Goal: Task Accomplishment & Management: Manage account settings

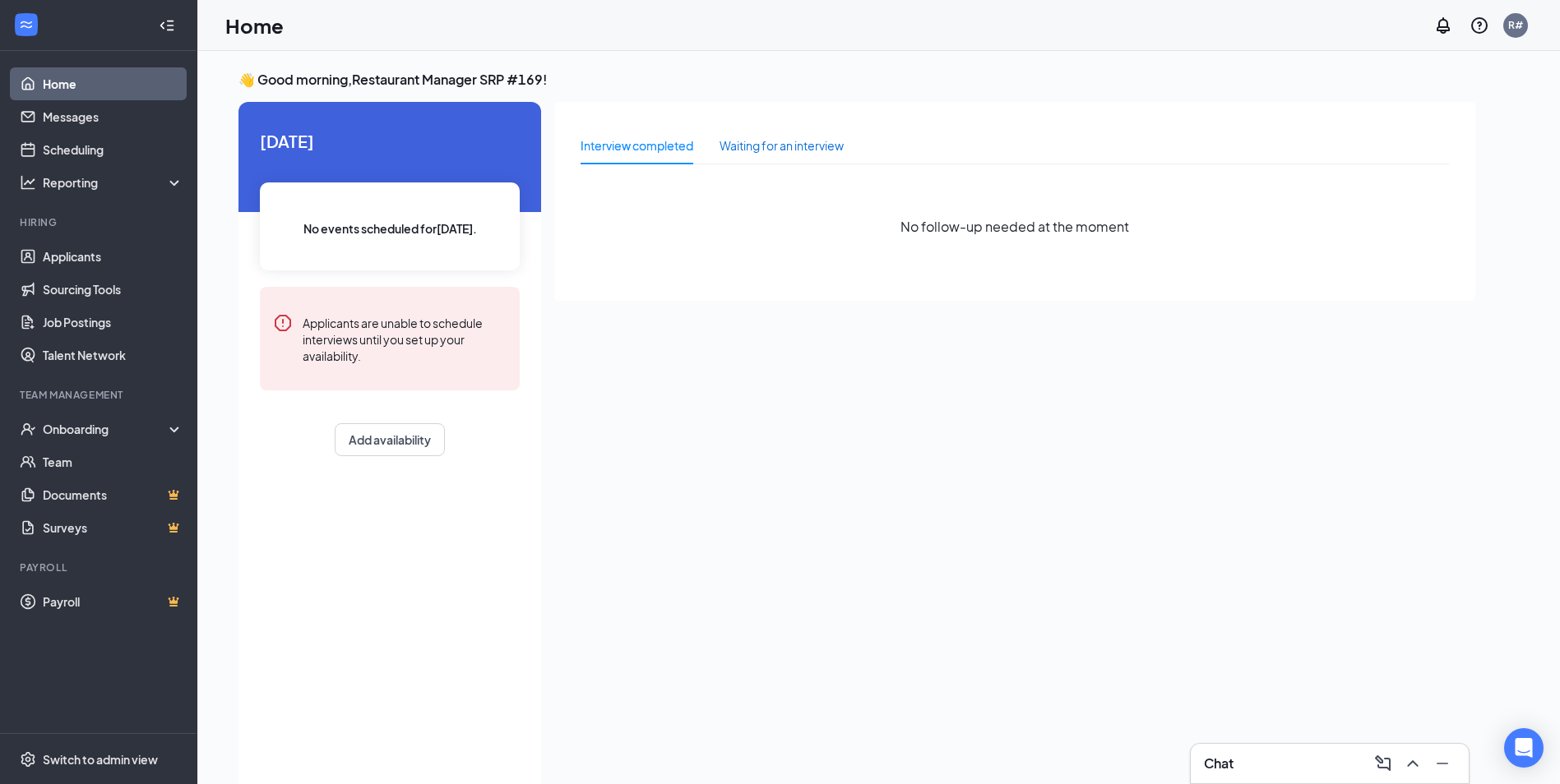
click at [739, 143] on div "Waiting for an interview" at bounding box center [781, 145] width 125 height 18
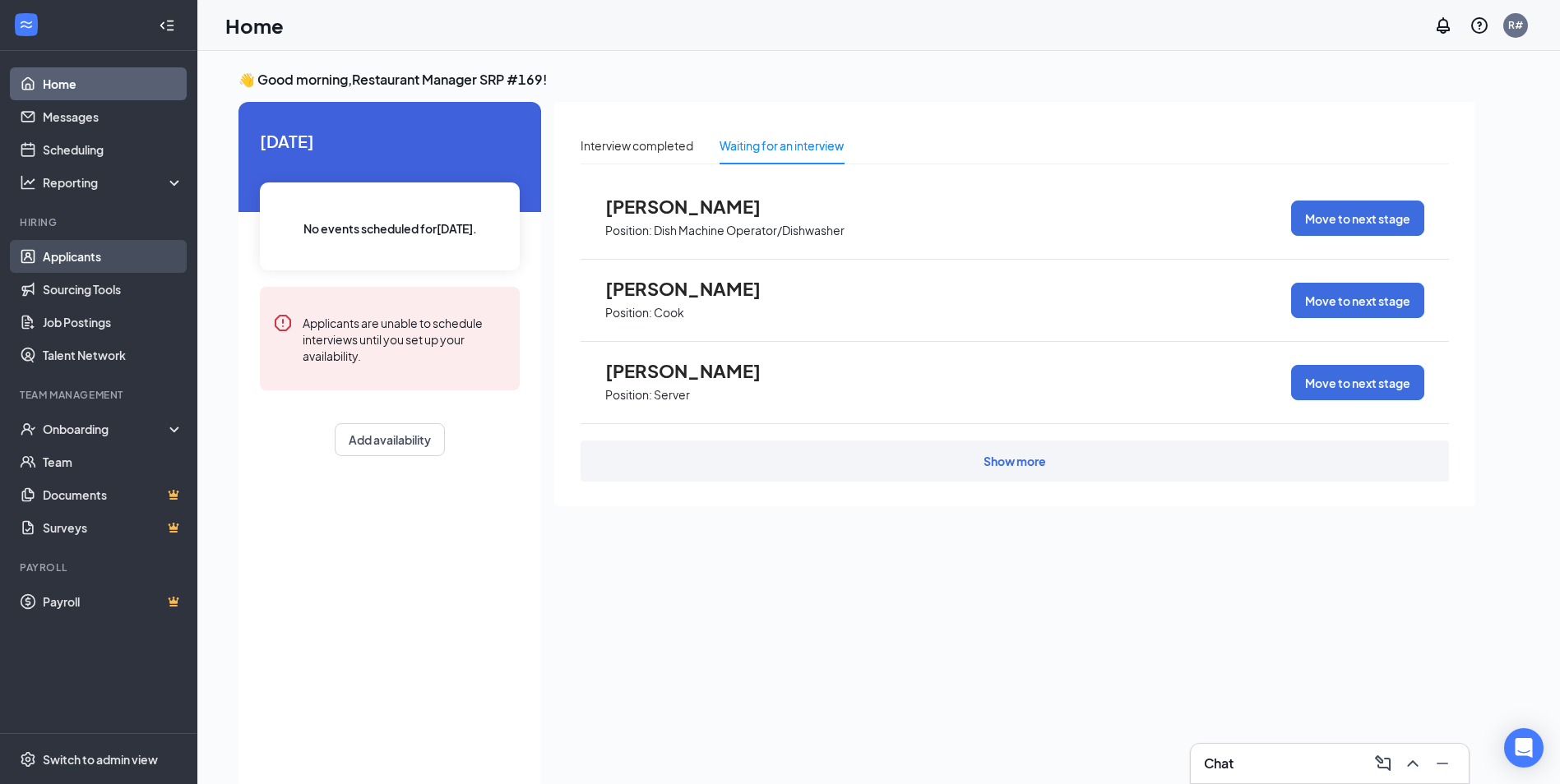
click at [72, 244] on link "Applicants" at bounding box center [113, 257] width 141 height 33
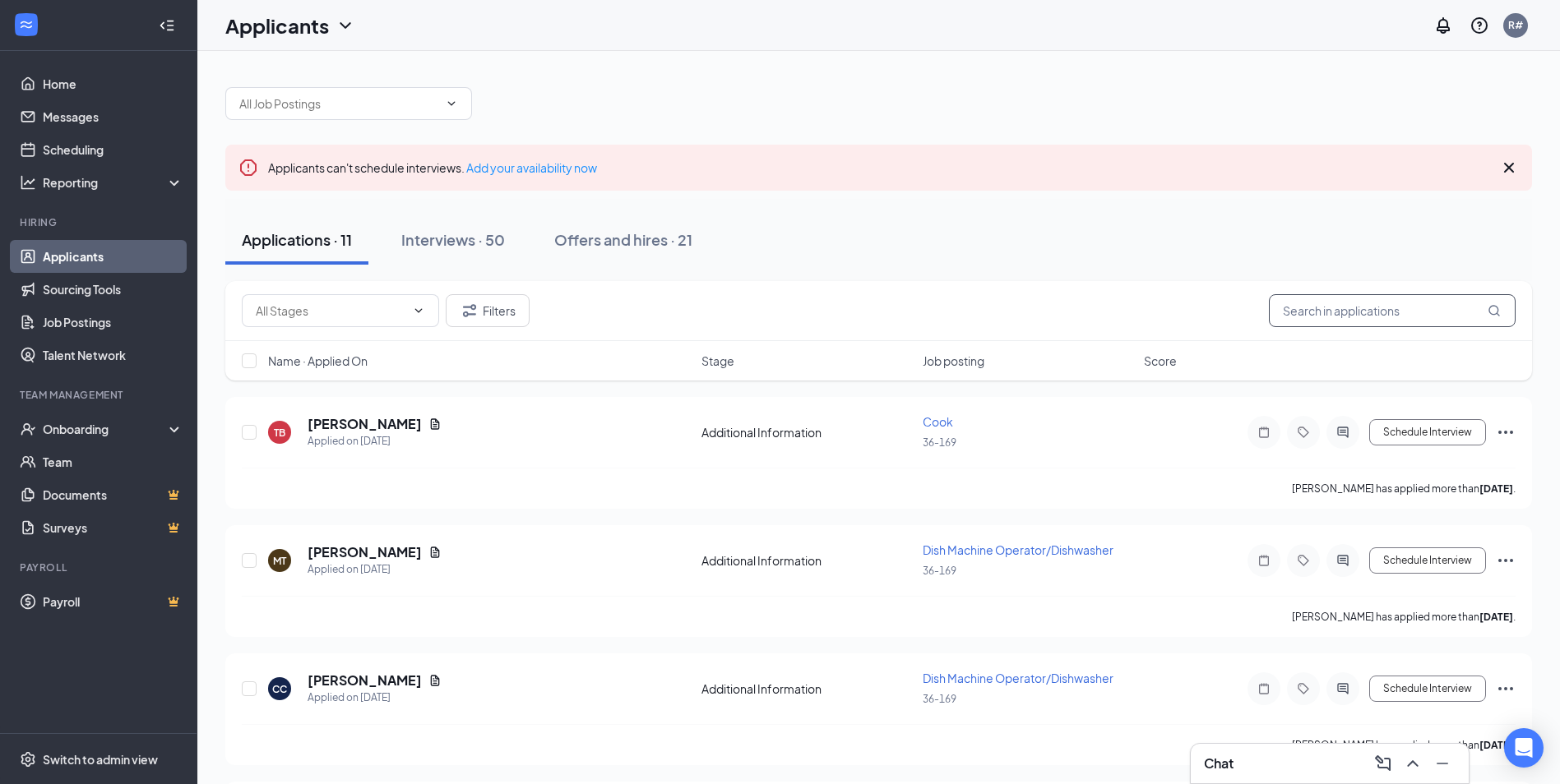
click at [1318, 316] on input "text" at bounding box center [1392, 311] width 246 height 33
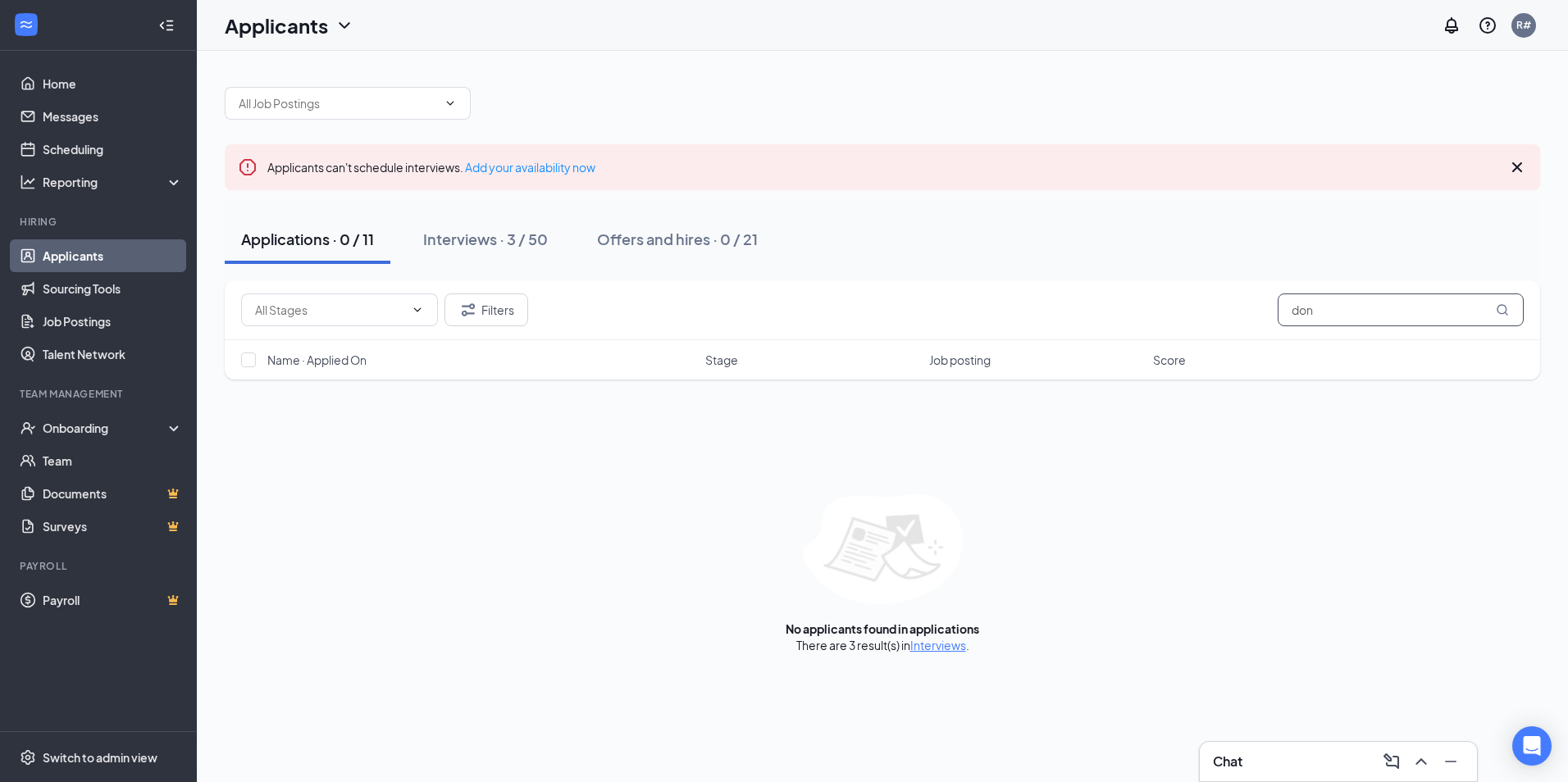
type input "don"
click at [938, 653] on div "There are 3 result(s) in Interviews ." at bounding box center [883, 645] width 173 height 16
click at [937, 649] on link "Interviews" at bounding box center [938, 645] width 56 height 14
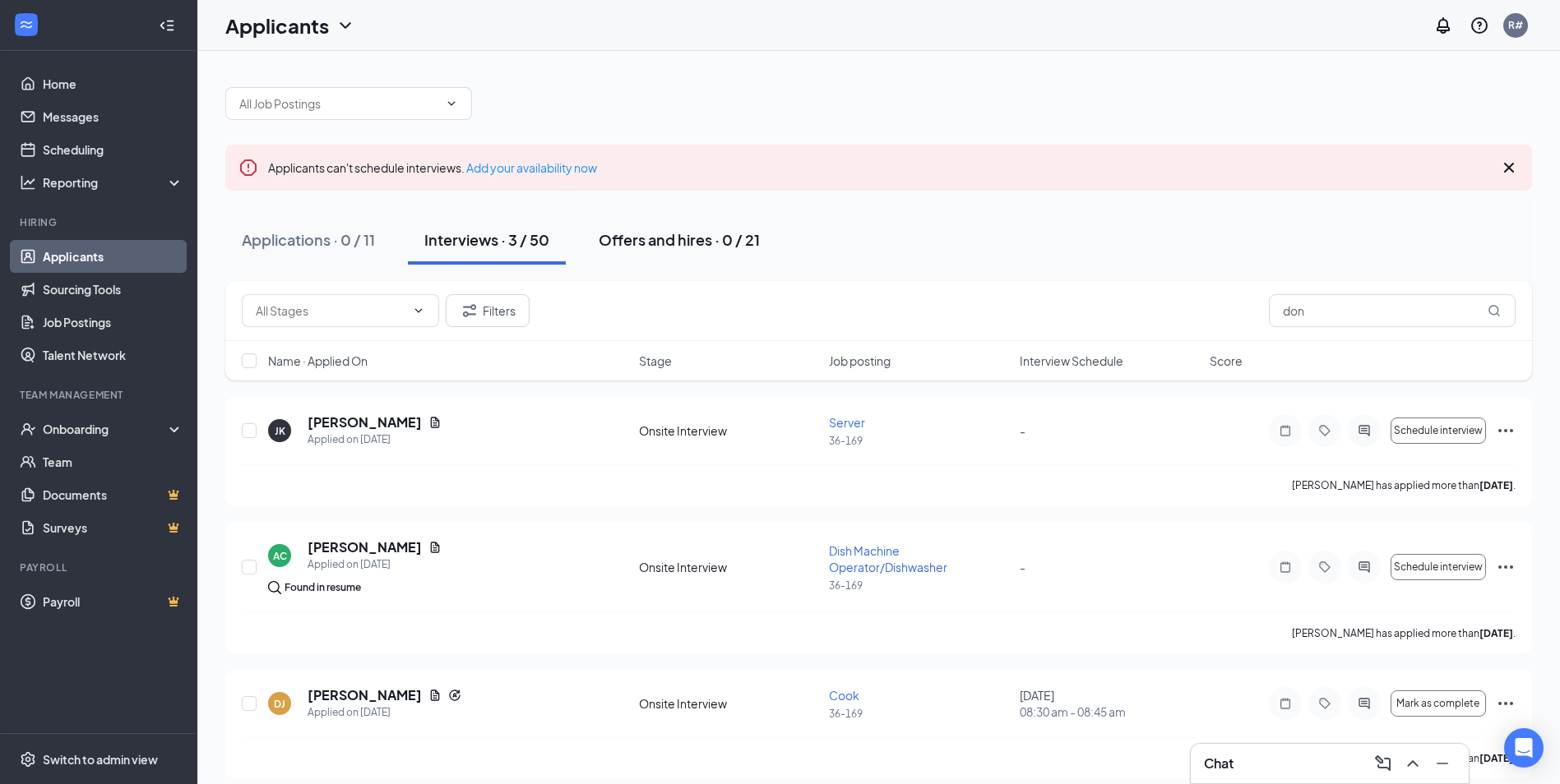
click at [616, 235] on div "Offers and hires · 0 / 21" at bounding box center [679, 239] width 161 height 20
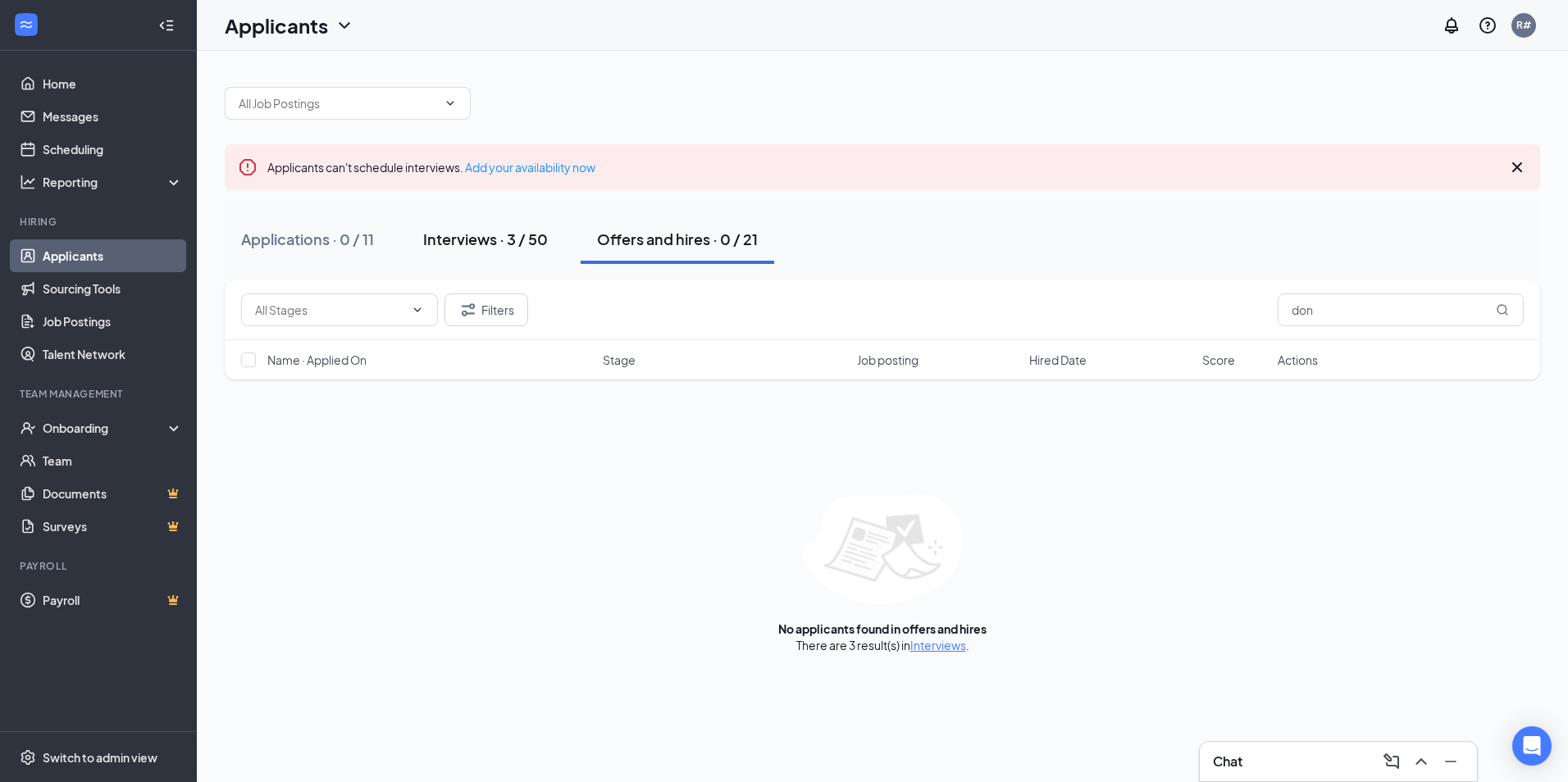
click at [500, 234] on div "Interviews · 3 / 50" at bounding box center [484, 239] width 124 height 20
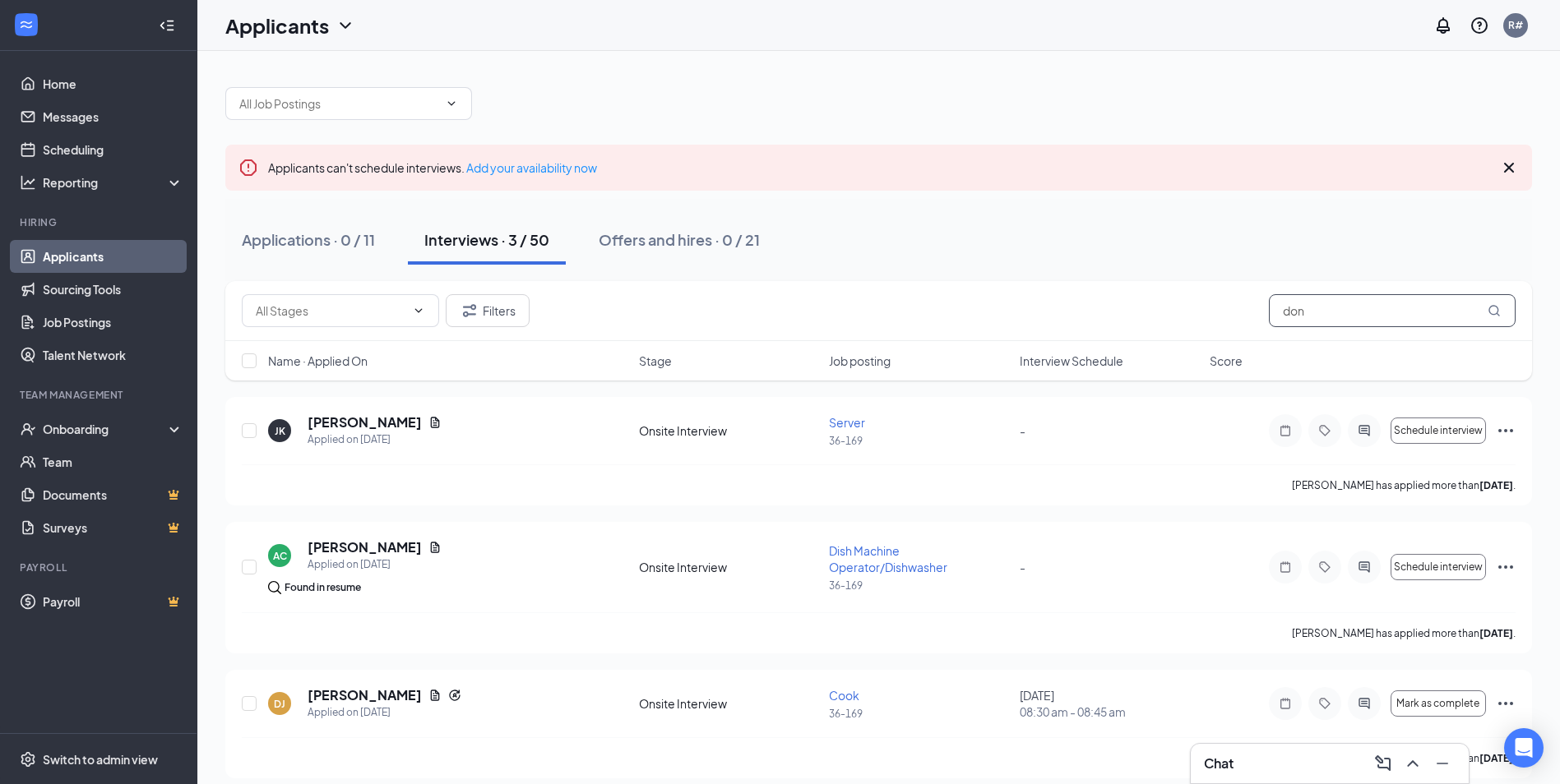
drag, startPoint x: 1324, startPoint y: 314, endPoint x: 1255, endPoint y: 314, distance: 69.0
click at [1255, 314] on div "Filters don" at bounding box center [878, 311] width 1274 height 33
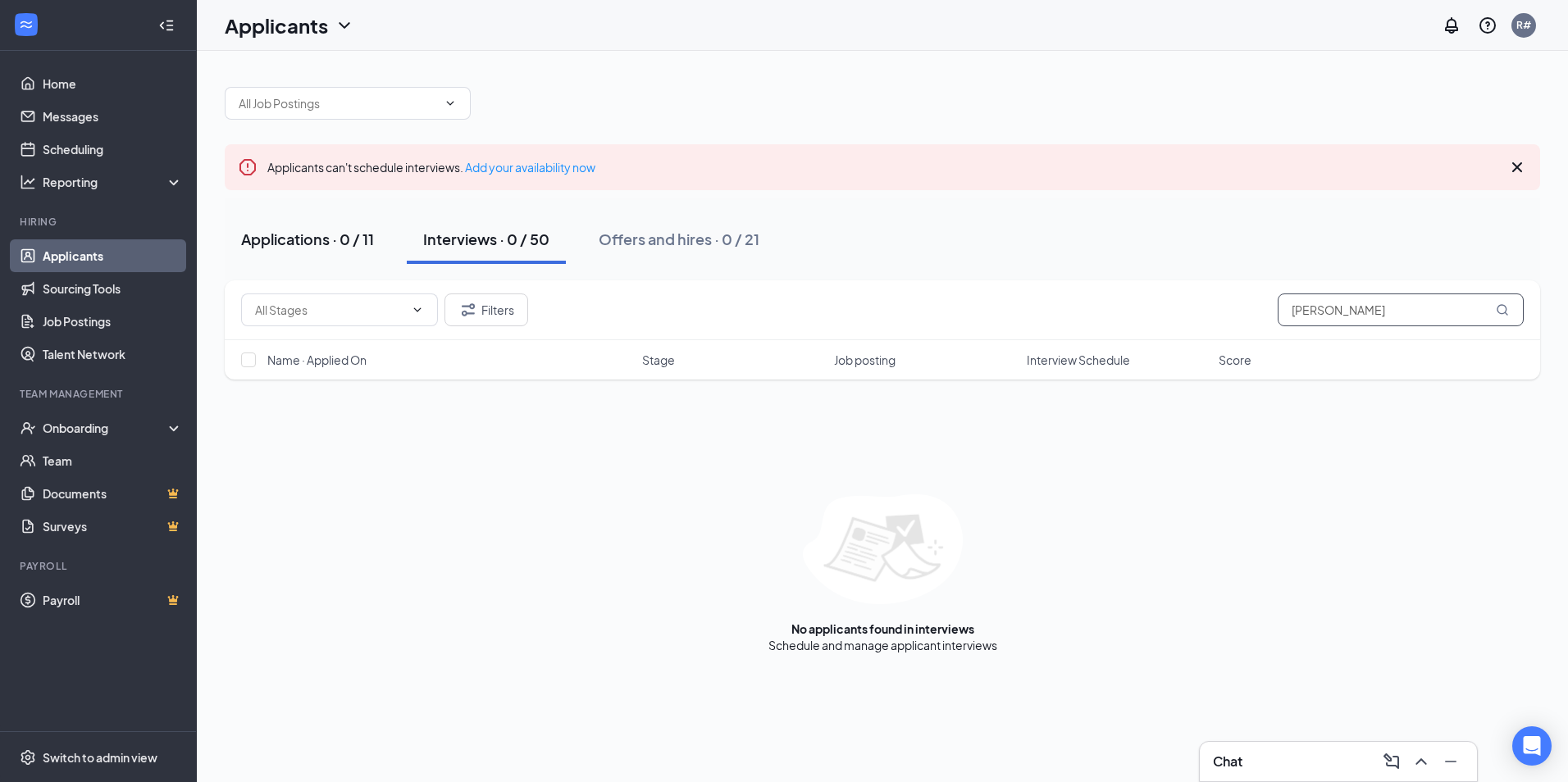
type input "[PERSON_NAME]"
click at [291, 249] on button "Applications · 0 / 11" at bounding box center [307, 239] width 166 height 49
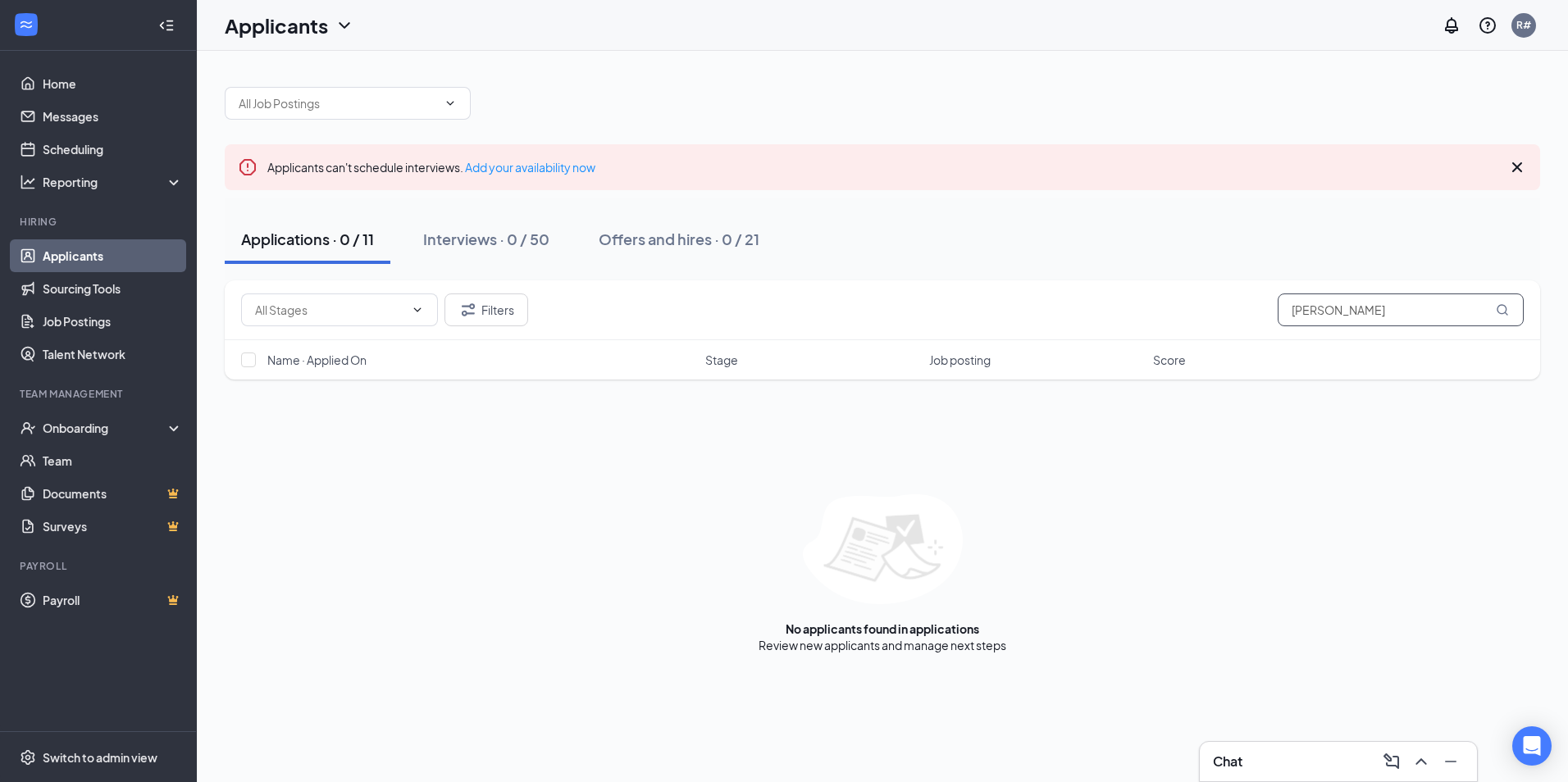
drag, startPoint x: 1345, startPoint y: 310, endPoint x: 1274, endPoint y: 313, distance: 71.1
click at [1273, 313] on div "Filters [PERSON_NAME]" at bounding box center [882, 310] width 1283 height 33
type input "dono"
click at [426, 247] on div "Interviews · 0 / 50" at bounding box center [485, 239] width 126 height 20
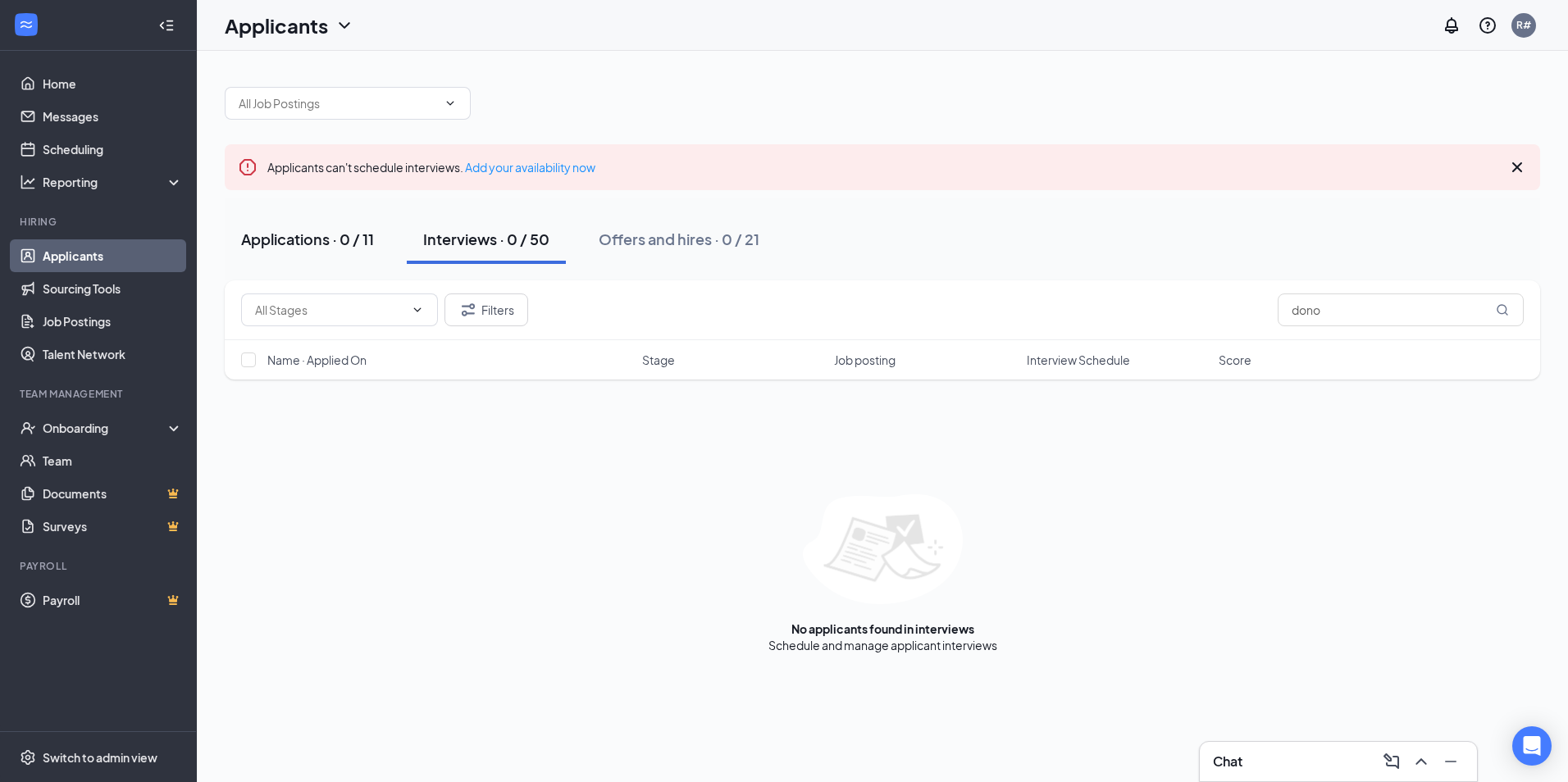
click at [279, 247] on div "Applications · 0 / 11" at bounding box center [307, 239] width 133 height 20
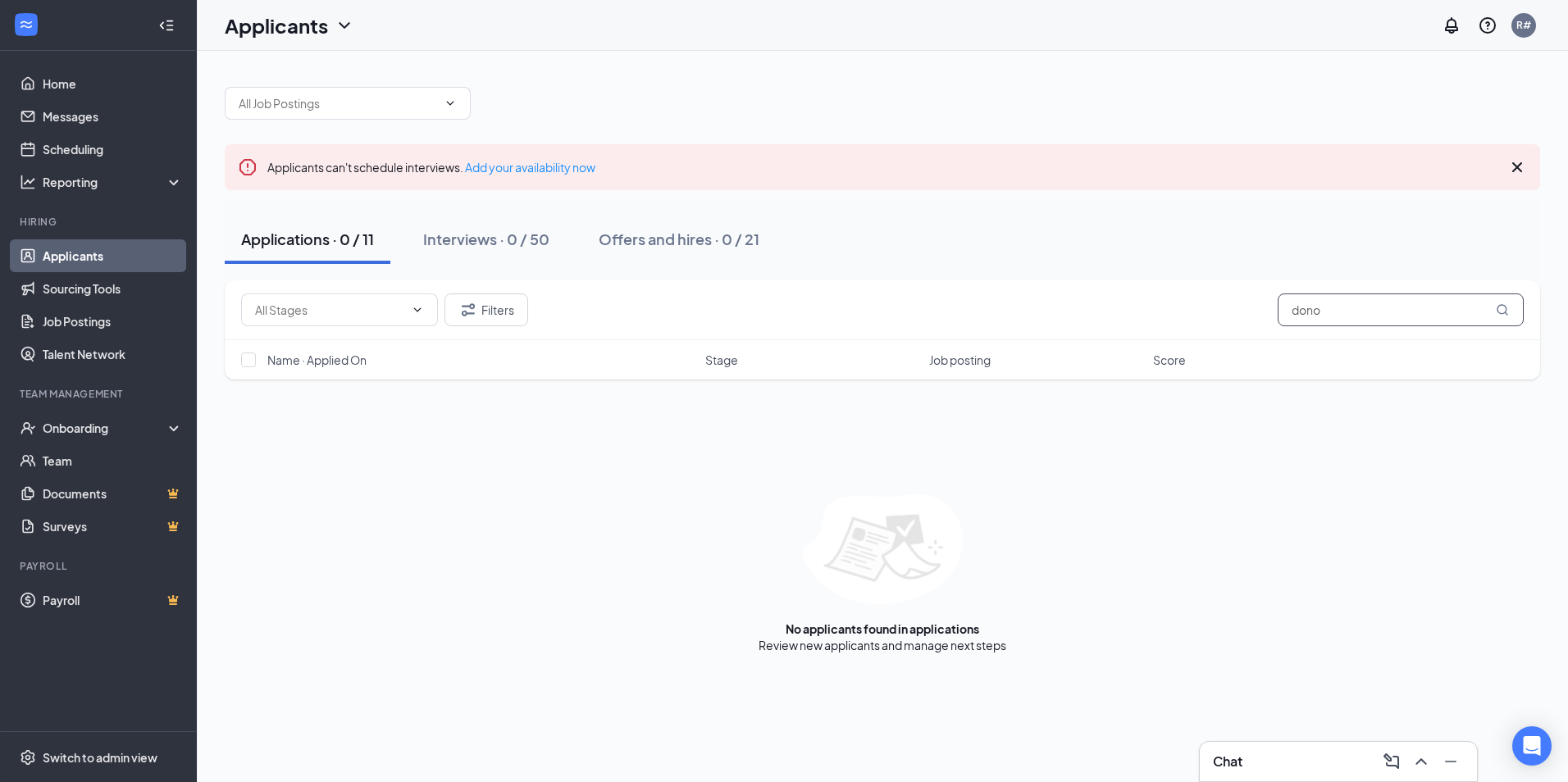
click at [1335, 303] on input "dono" at bounding box center [1400, 310] width 246 height 33
click at [1422, 769] on icon "ChevronUp" at bounding box center [1422, 762] width 19 height 19
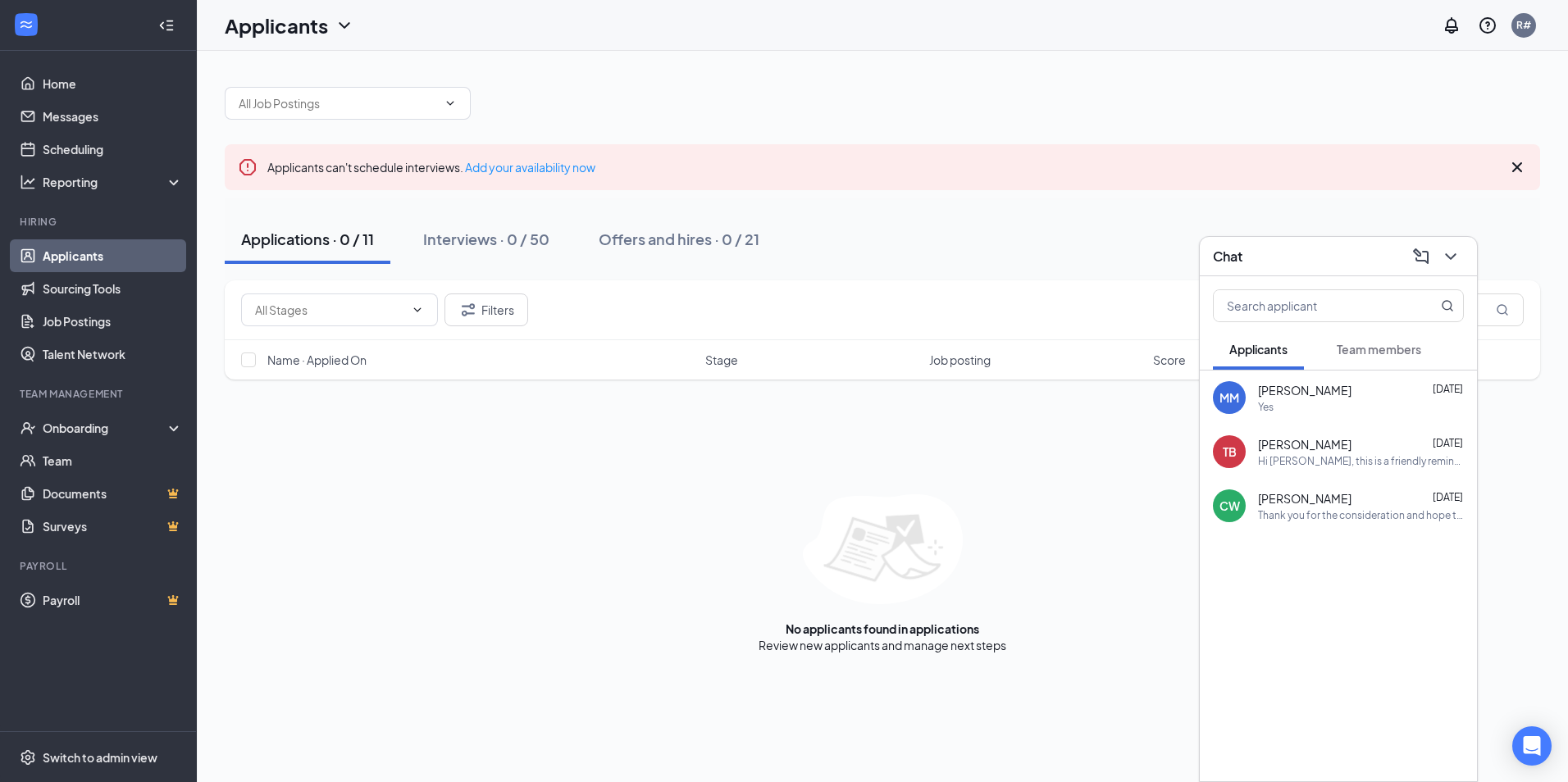
click at [1362, 358] on button "Team members" at bounding box center [1379, 349] width 118 height 41
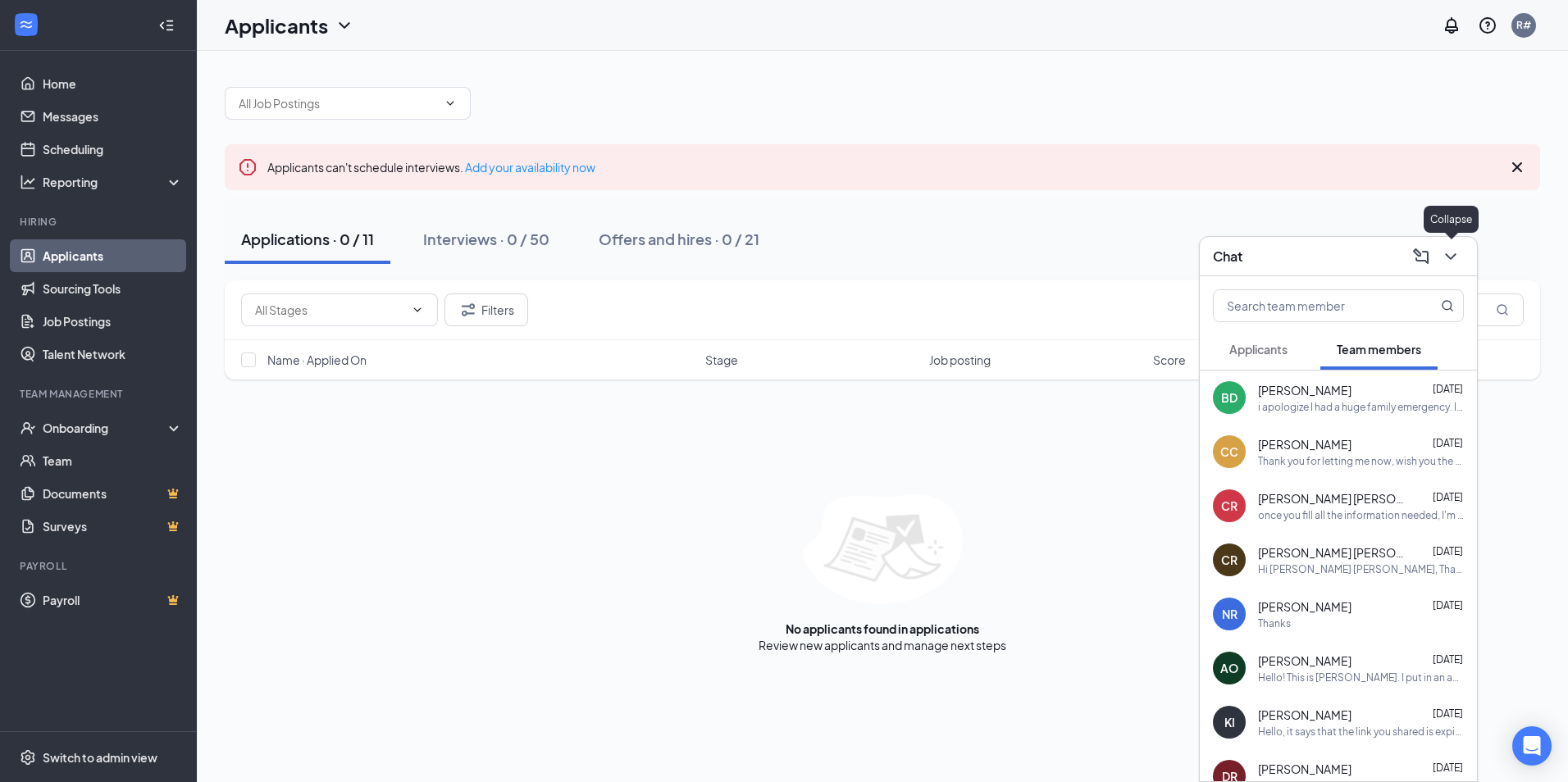
click at [1450, 255] on icon "ChevronDown" at bounding box center [1450, 256] width 19 height 19
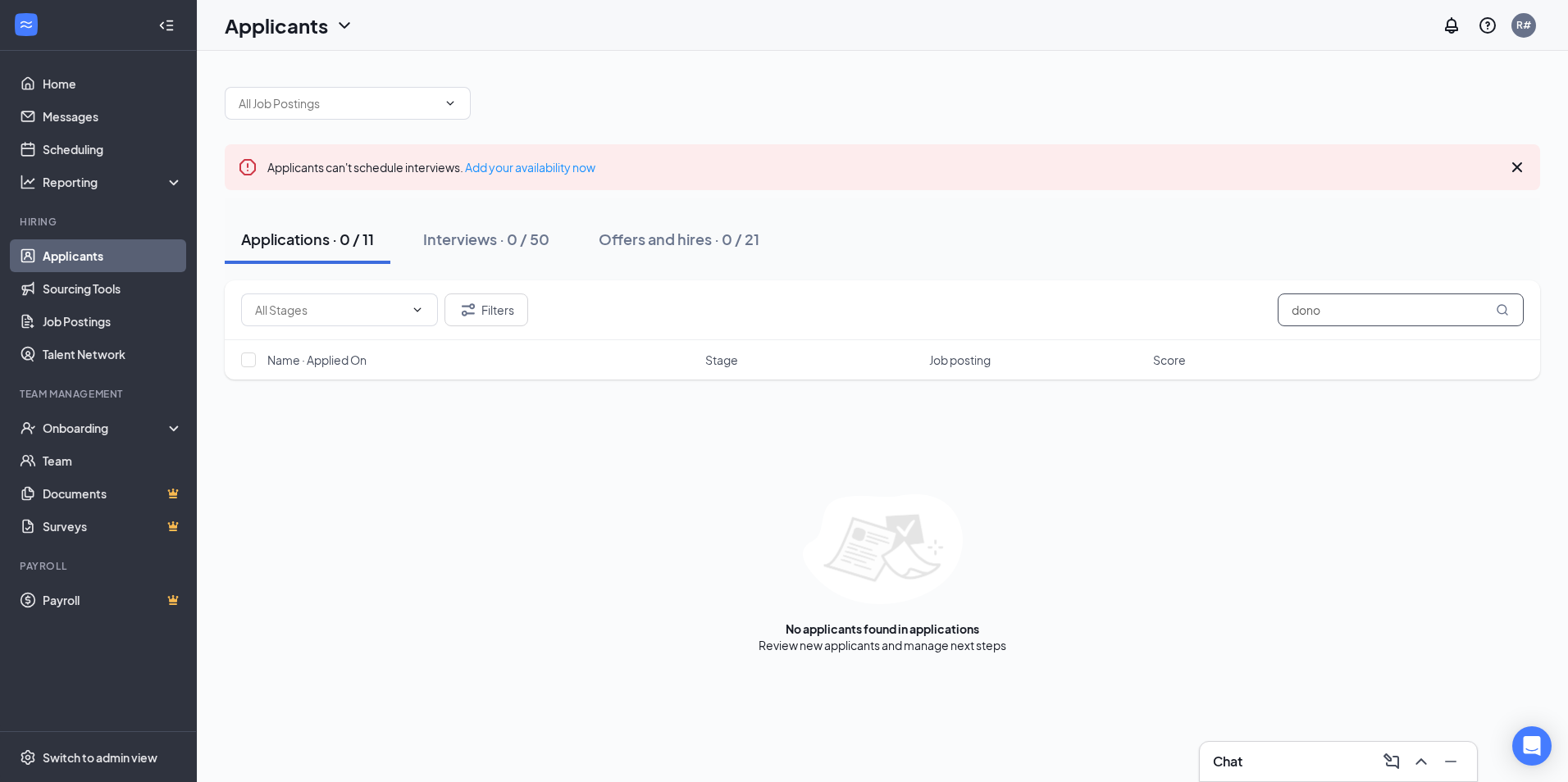
click at [1331, 307] on input "dono" at bounding box center [1400, 310] width 246 height 33
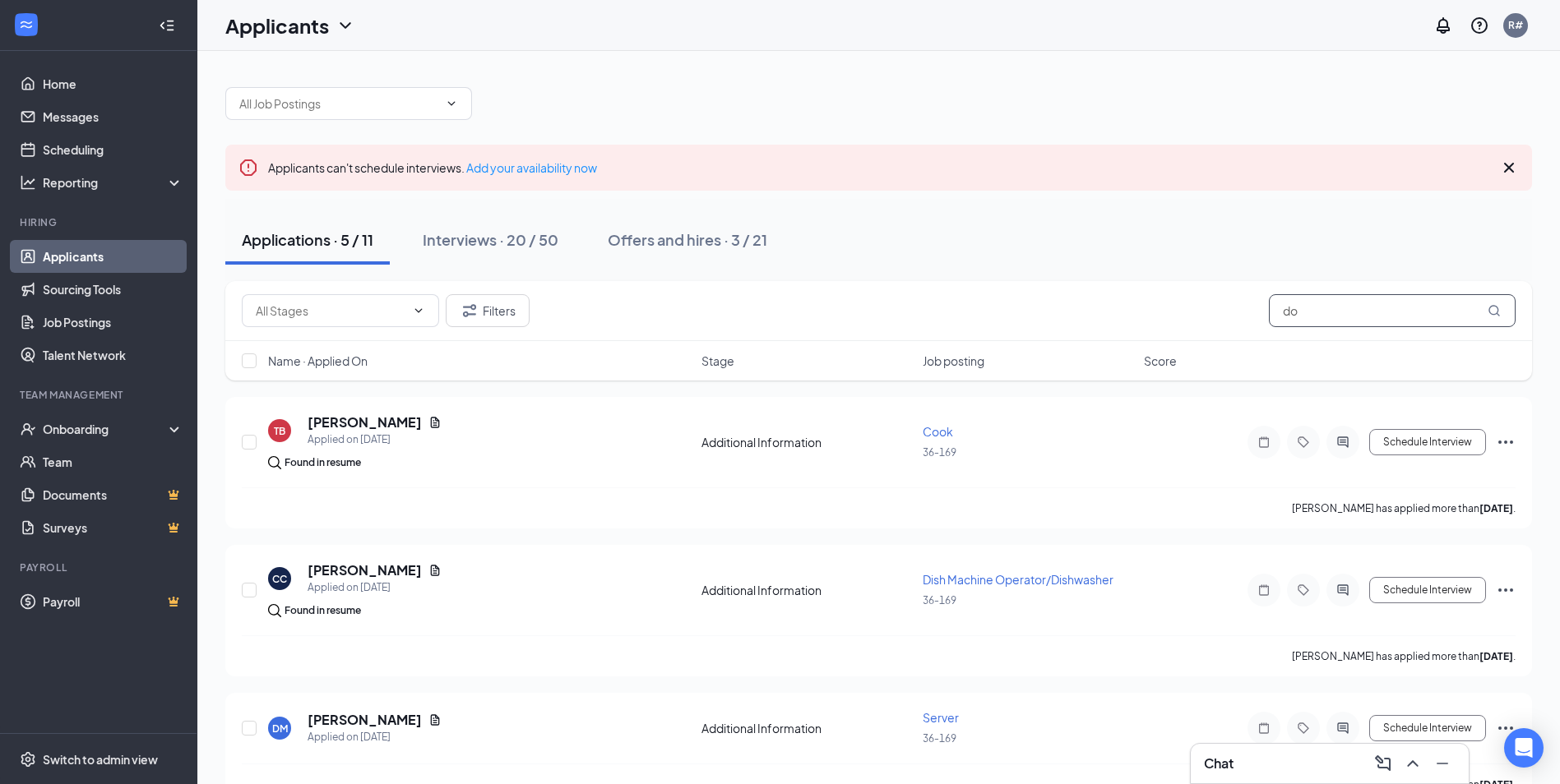
click at [1338, 313] on input "do" at bounding box center [1392, 311] width 246 height 33
type input "dono"
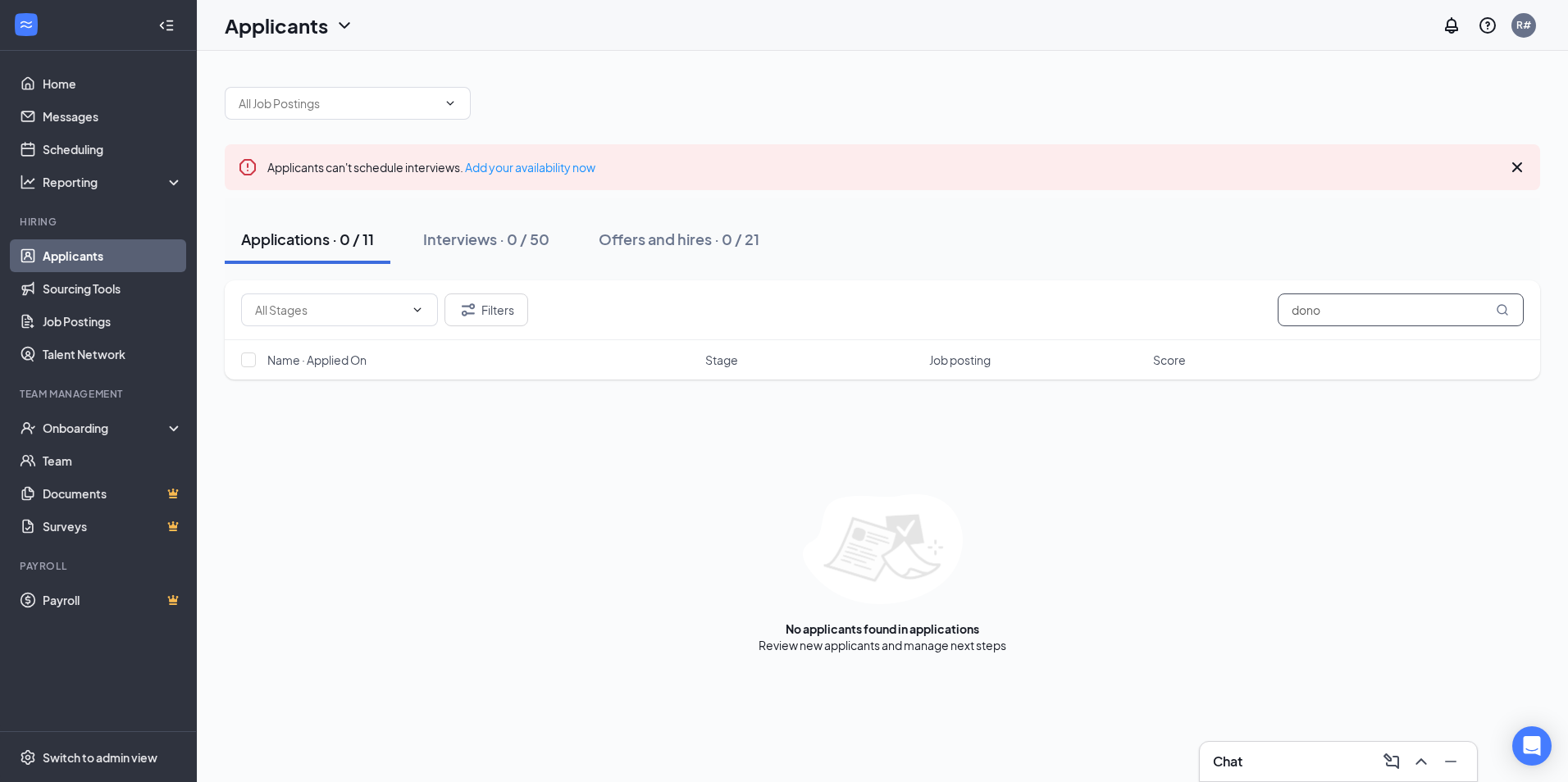
drag, startPoint x: 1328, startPoint y: 312, endPoint x: 1274, endPoint y: 318, distance: 54.3
click at [1274, 318] on div "Filters dono" at bounding box center [882, 310] width 1283 height 33
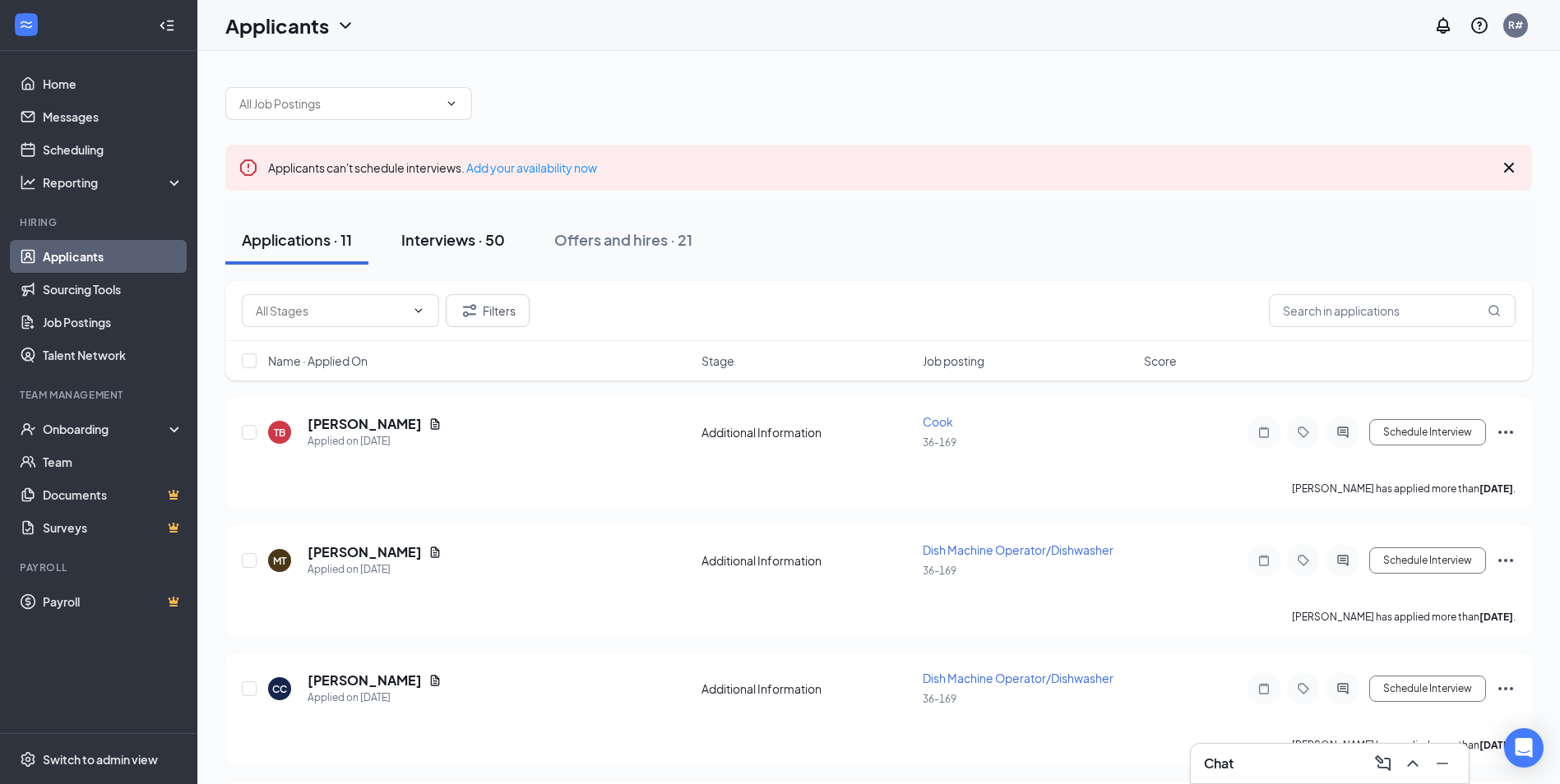
click at [473, 245] on div "Interviews · 50" at bounding box center [453, 239] width 103 height 20
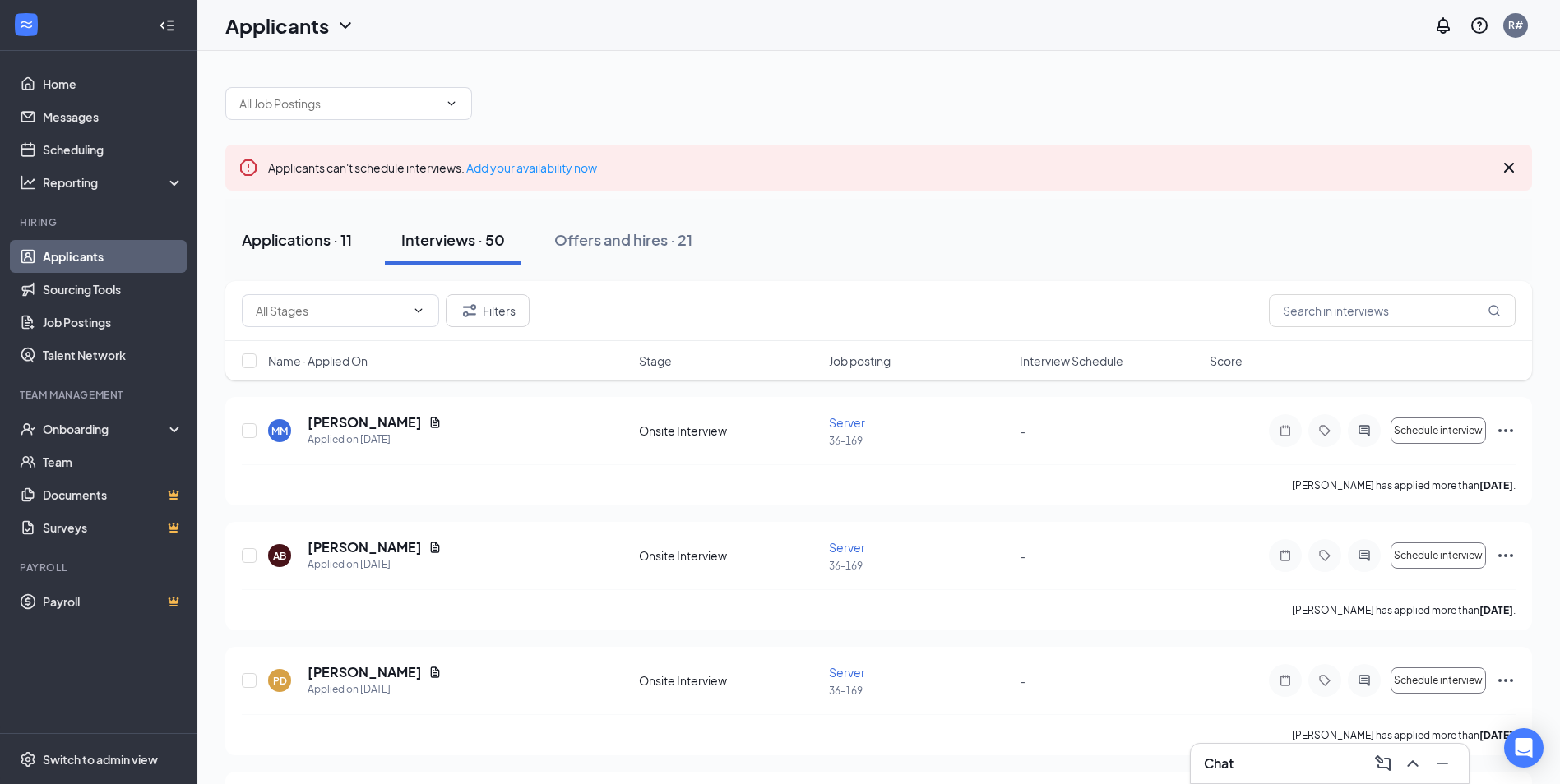
click at [321, 244] on div "Applications · 11" at bounding box center [297, 239] width 110 height 20
